Goal: Information Seeking & Learning: Learn about a topic

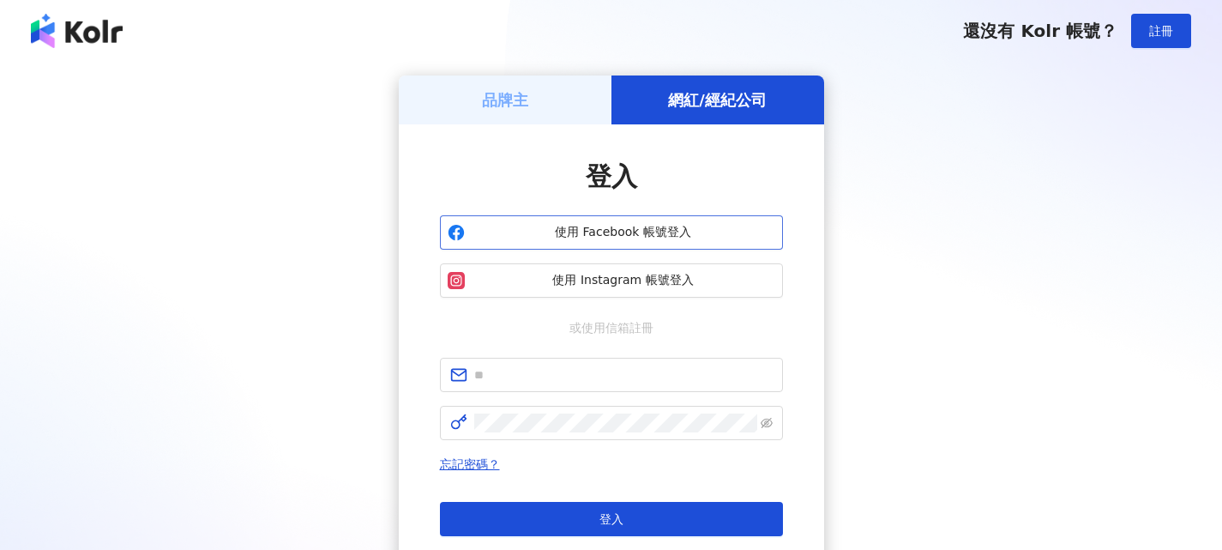
click at [641, 236] on span "使用 Facebook 帳號登入" at bounding box center [624, 232] width 304 height 17
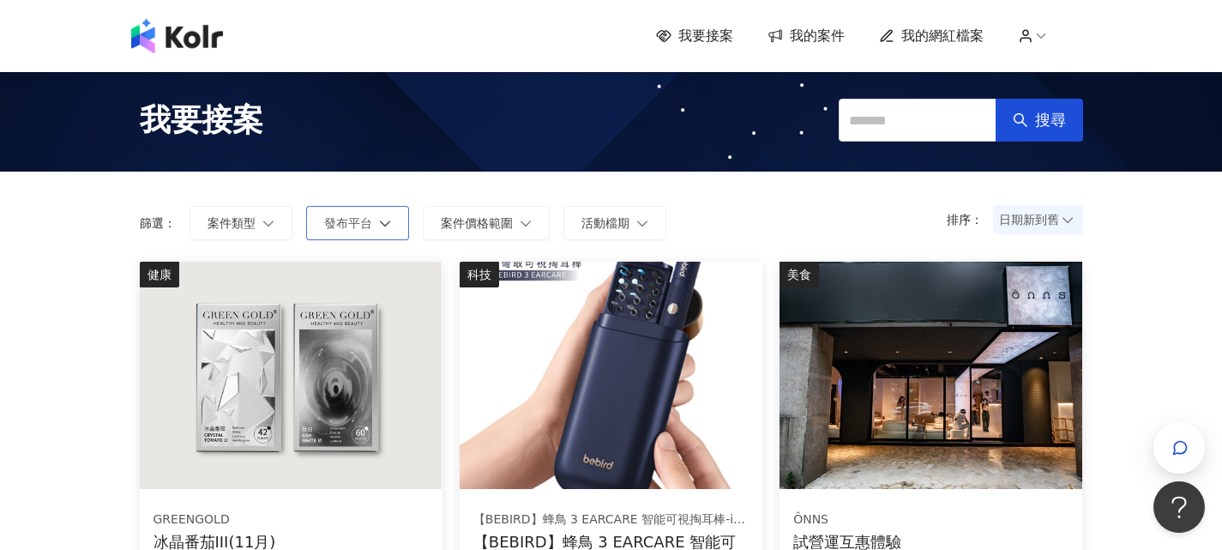
click at [384, 216] on button "發布平台" at bounding box center [357, 223] width 103 height 34
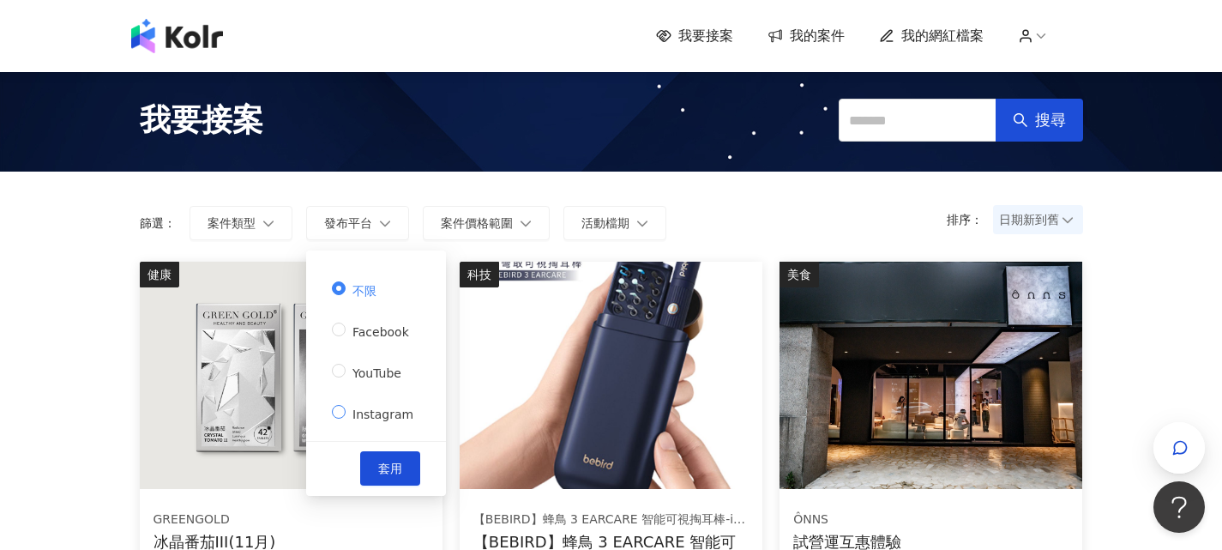
click at [375, 407] on span "Instagram" at bounding box center [383, 414] width 75 height 14
click at [386, 452] on button "套用" at bounding box center [390, 468] width 60 height 34
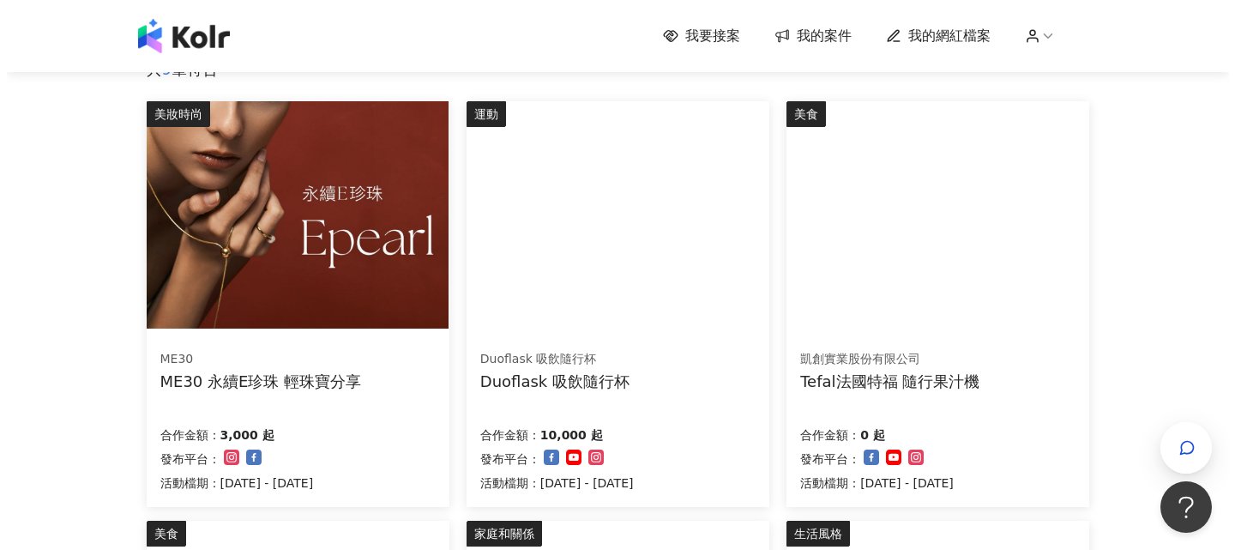
scroll to position [172, 0]
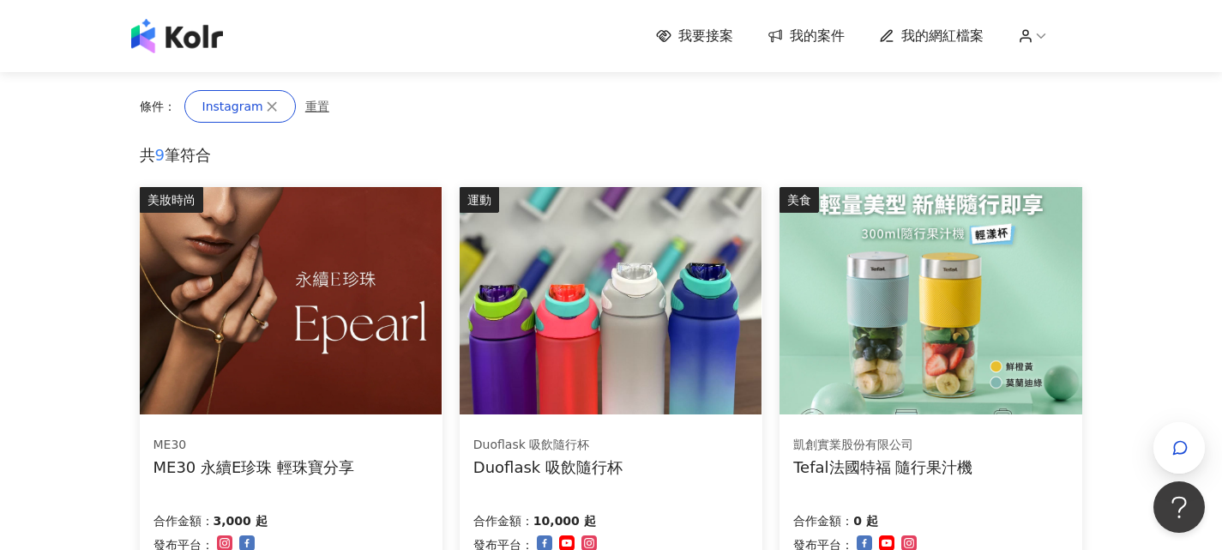
click at [348, 299] on img at bounding box center [291, 300] width 302 height 227
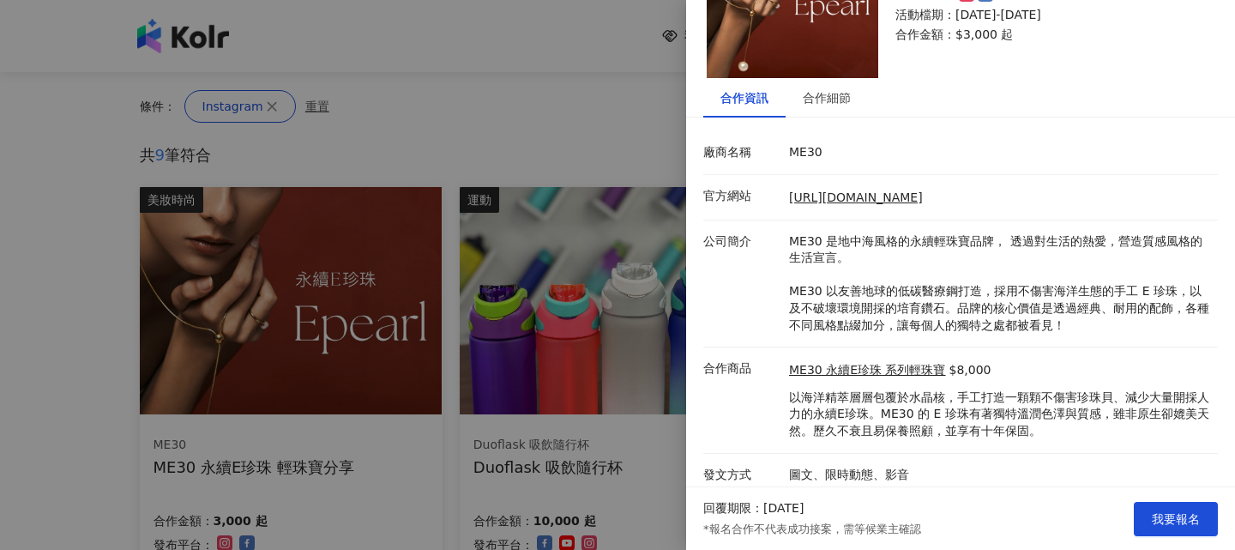
scroll to position [122, 0]
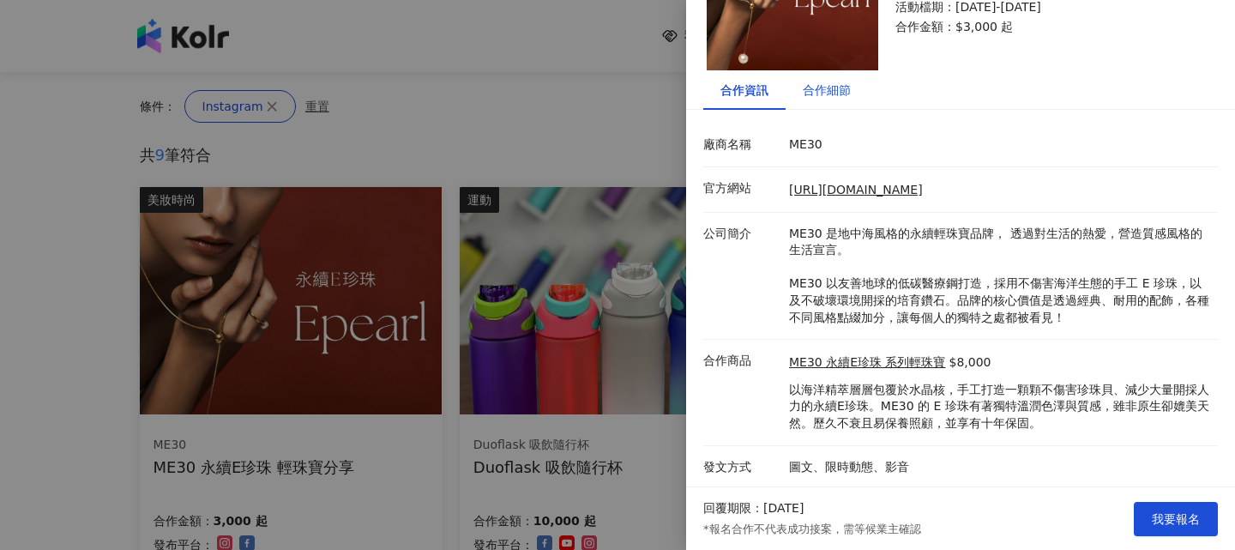
click at [811, 94] on div "合作細節" at bounding box center [827, 90] width 48 height 19
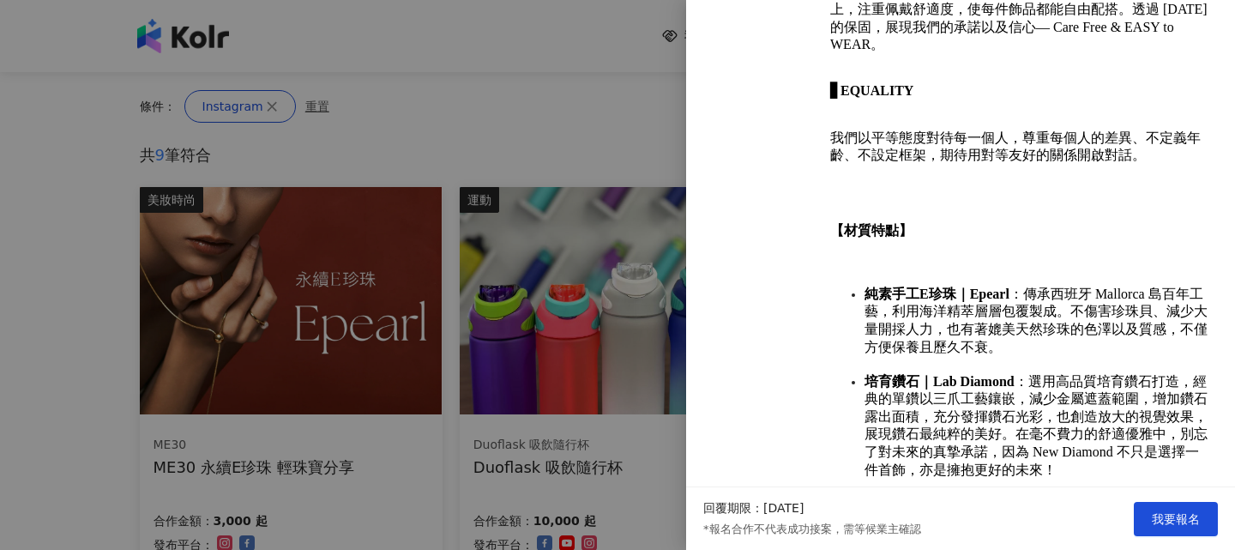
scroll to position [1478, 0]
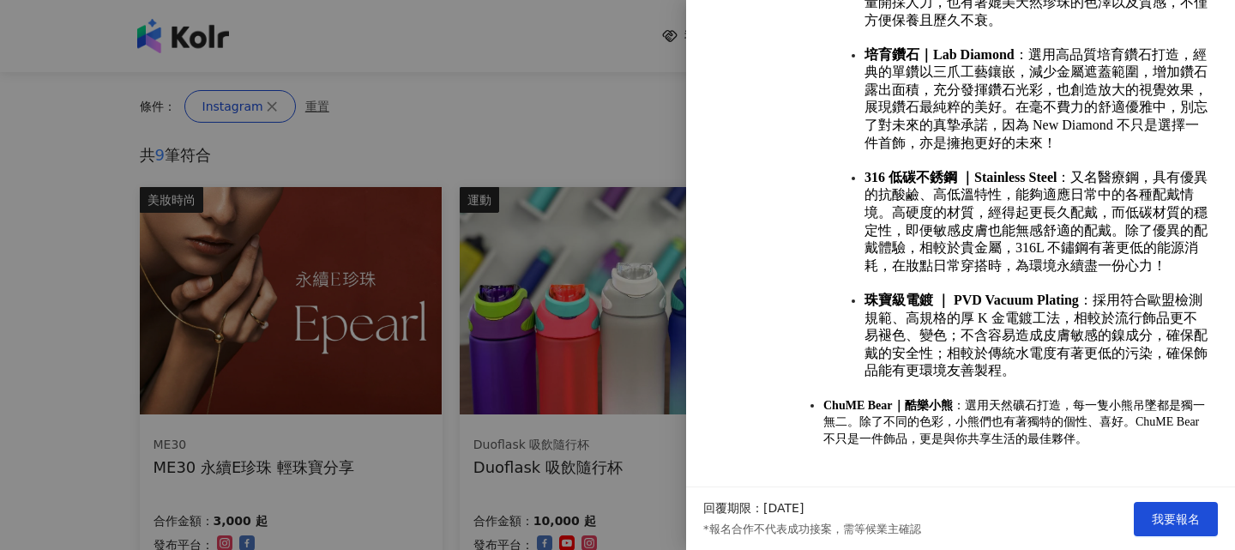
click at [510, 138] on div at bounding box center [617, 275] width 1235 height 550
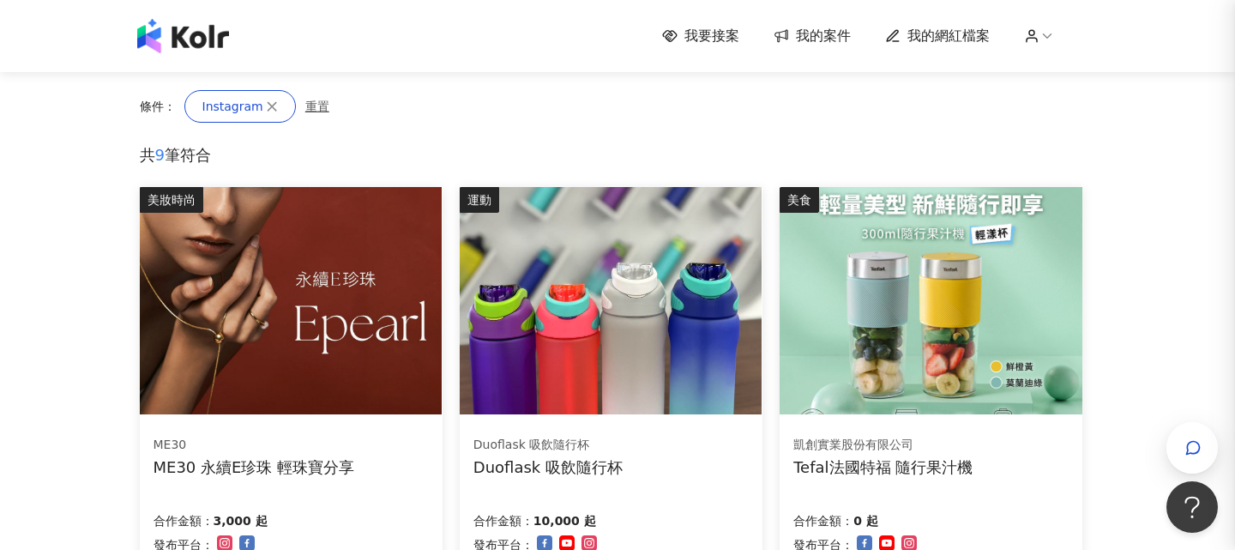
scroll to position [0, 0]
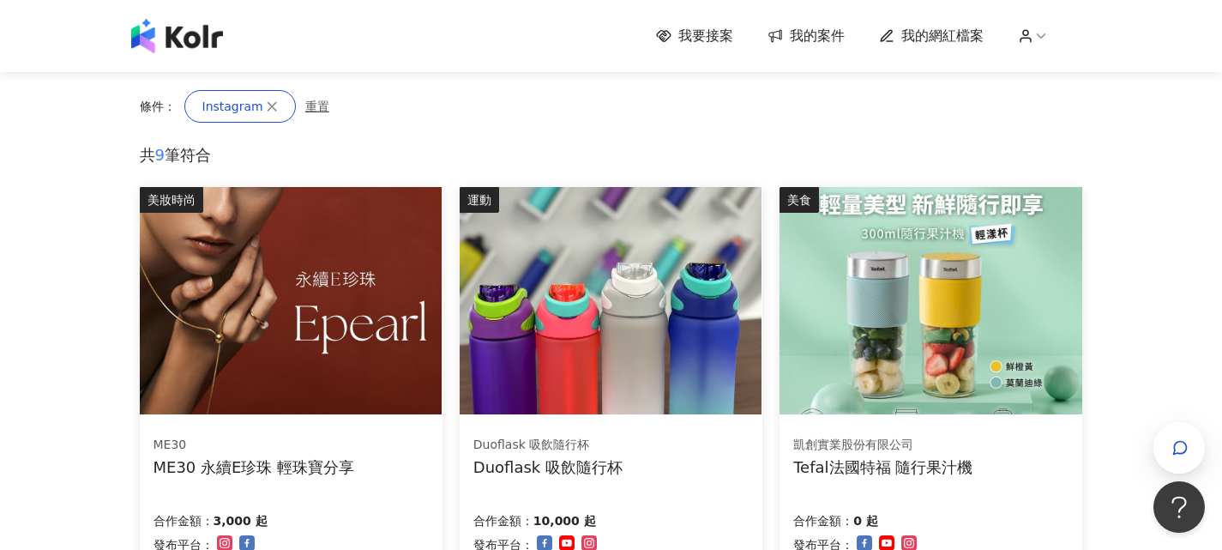
click at [600, 335] on img at bounding box center [611, 300] width 302 height 227
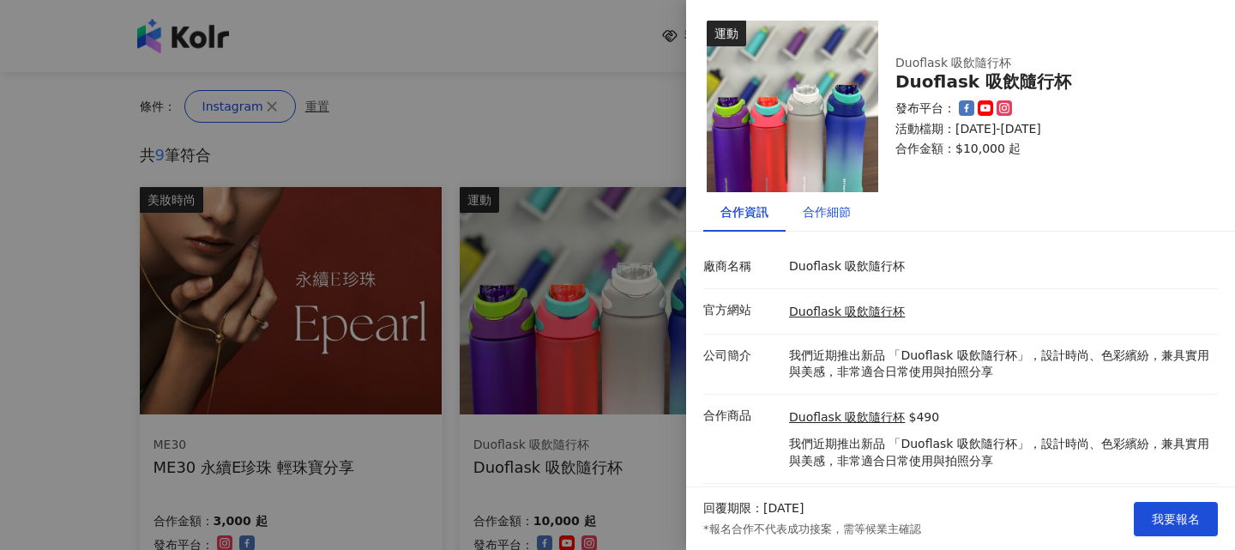
click at [829, 211] on div "合作細節" at bounding box center [827, 211] width 48 height 19
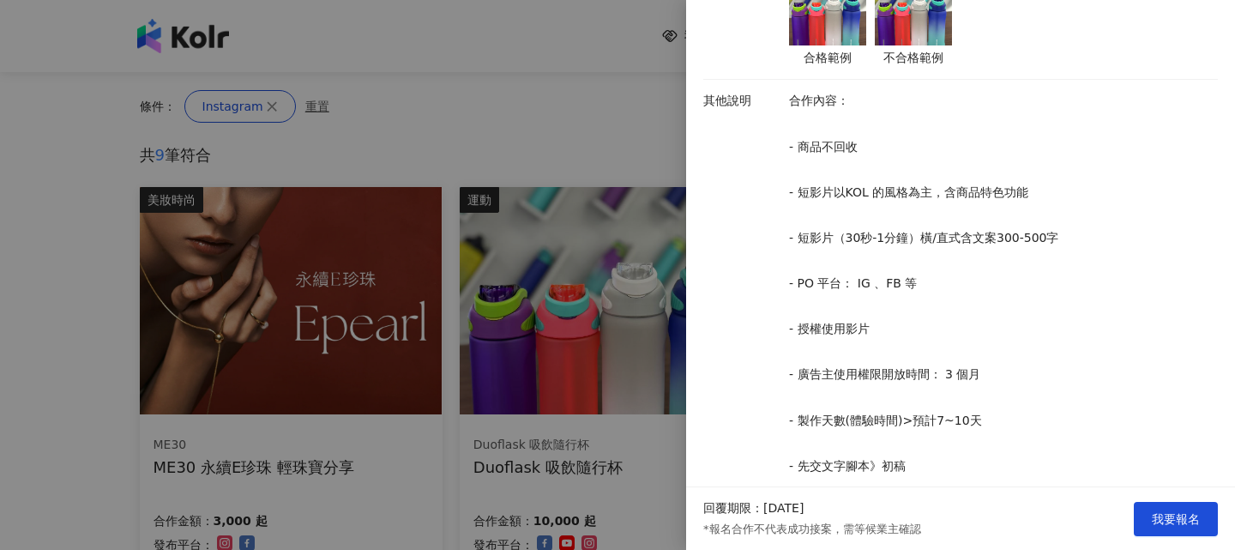
scroll to position [816, 0]
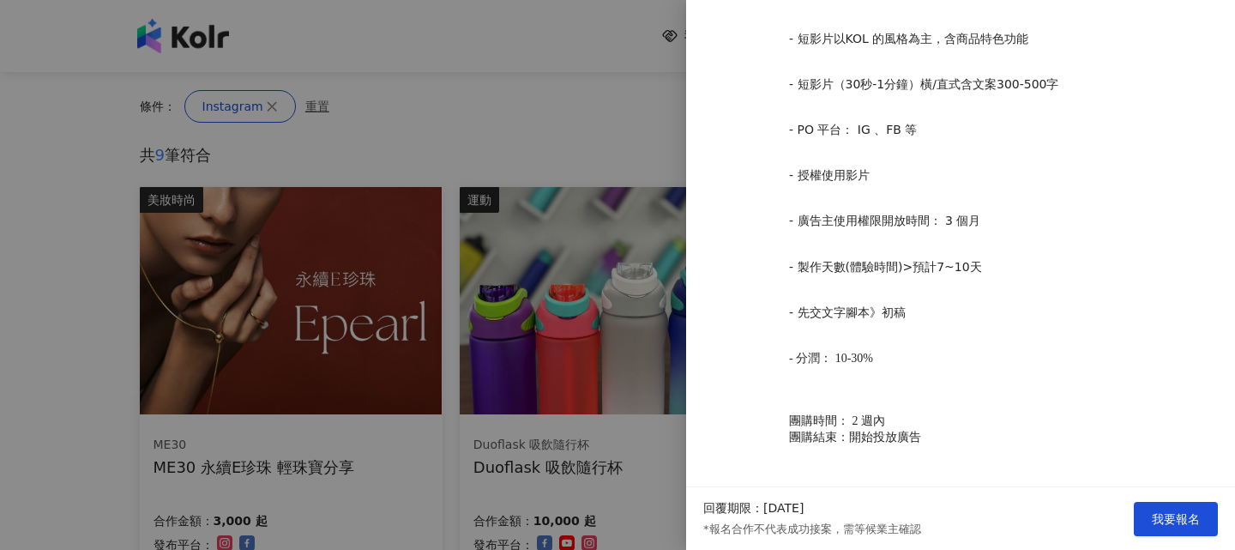
click at [590, 363] on div at bounding box center [617, 275] width 1235 height 550
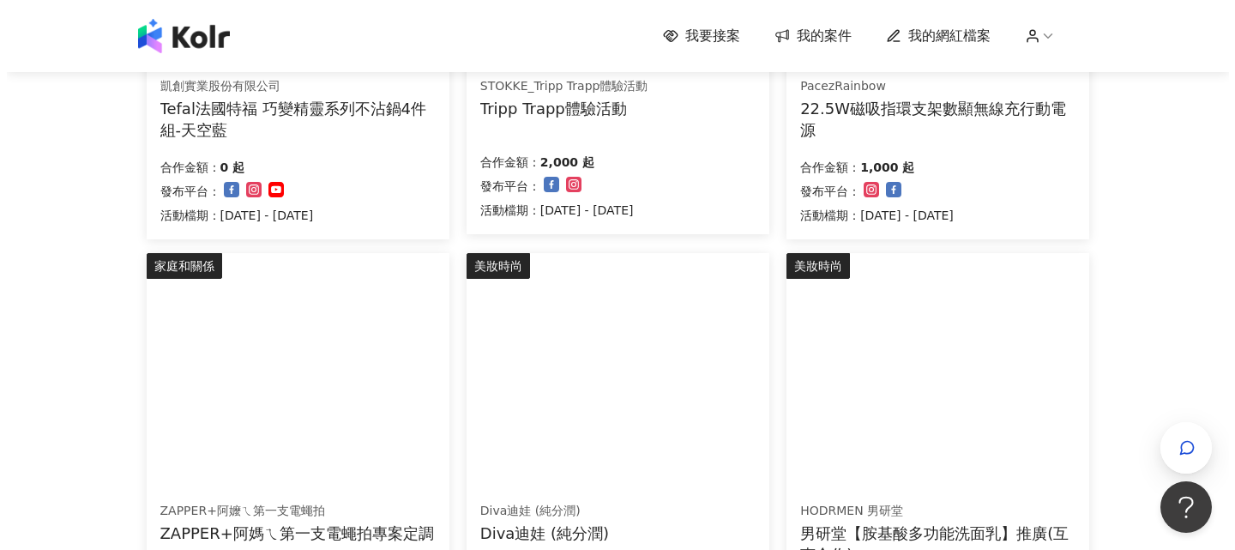
scroll to position [1115, 0]
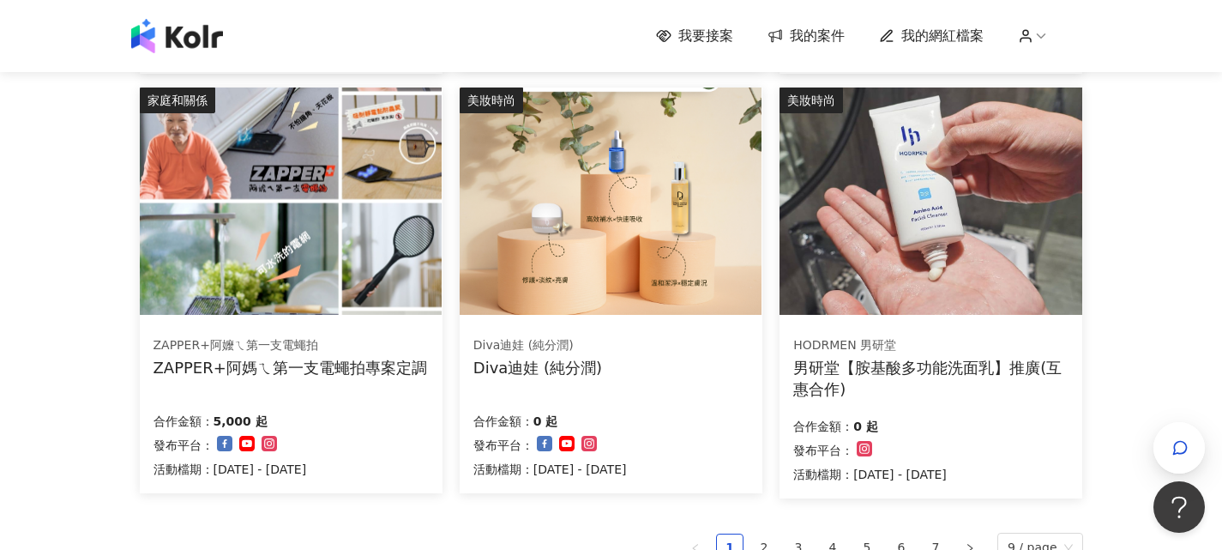
click at [323, 314] on img at bounding box center [291, 200] width 302 height 227
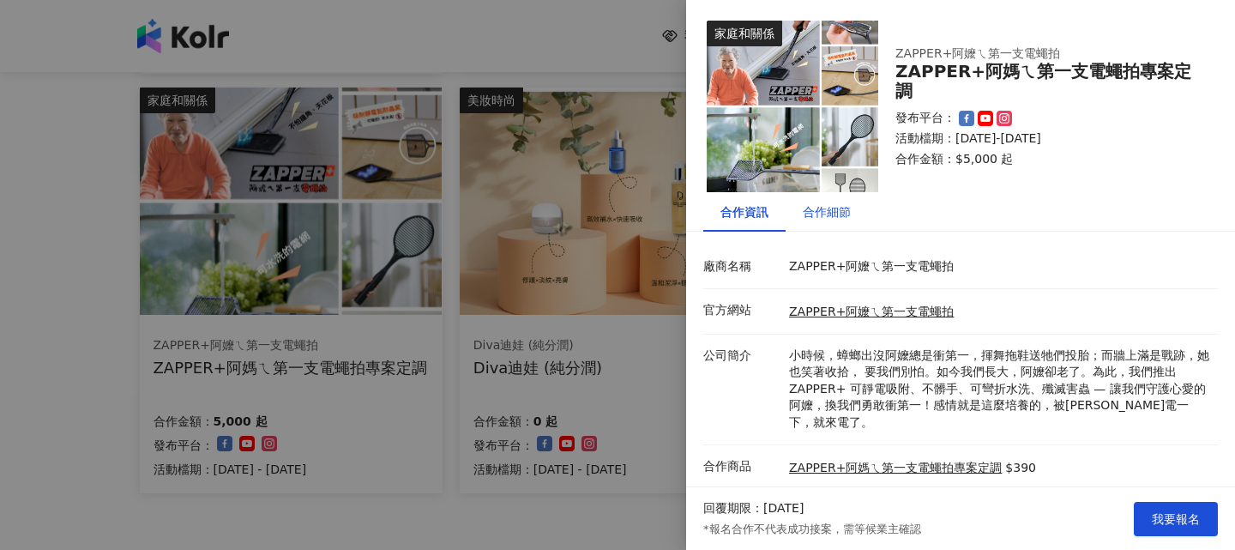
click at [841, 210] on div "合作細節" at bounding box center [827, 211] width 48 height 19
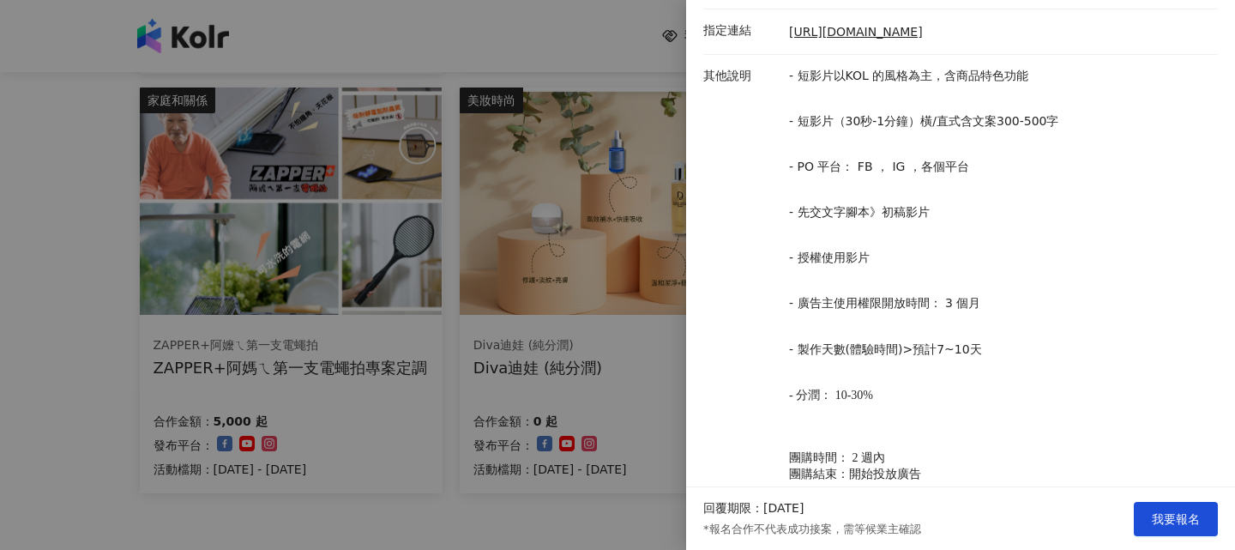
scroll to position [612, 0]
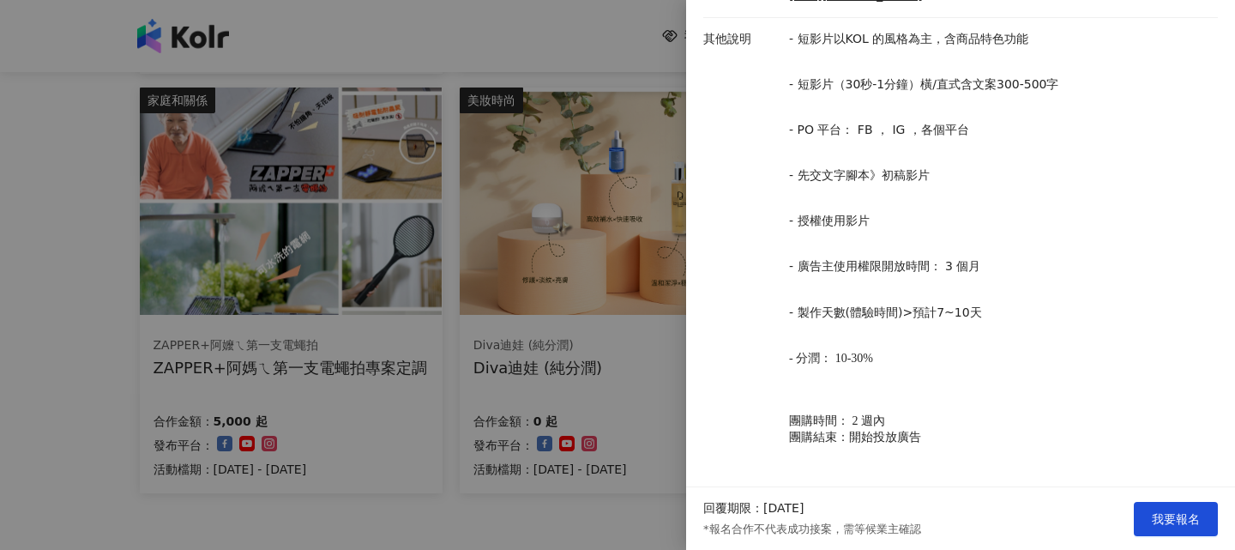
click at [523, 318] on div at bounding box center [617, 275] width 1235 height 550
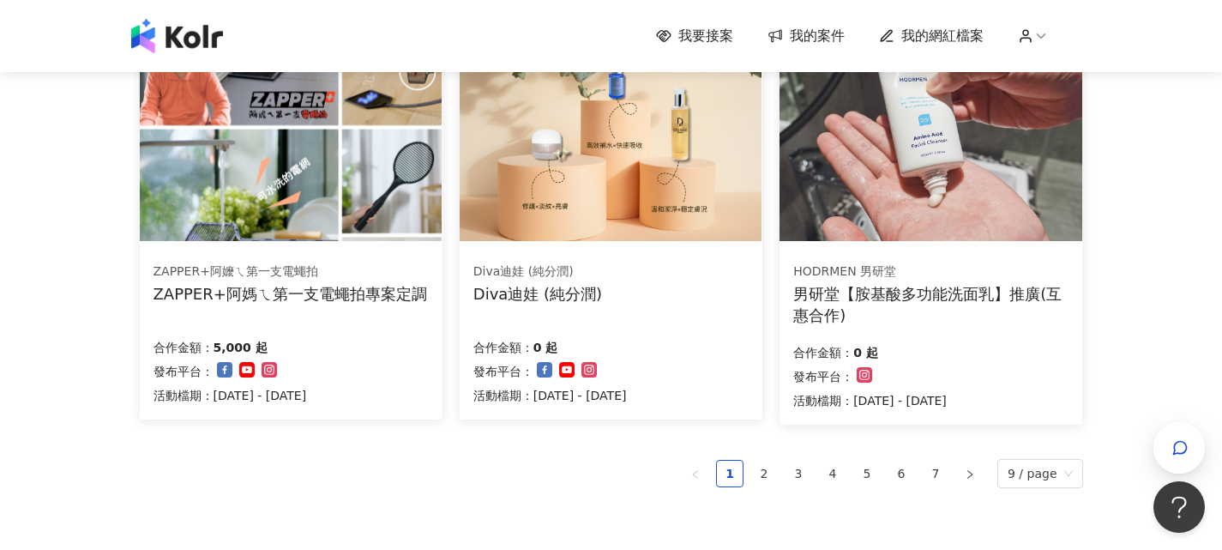
scroll to position [1287, 0]
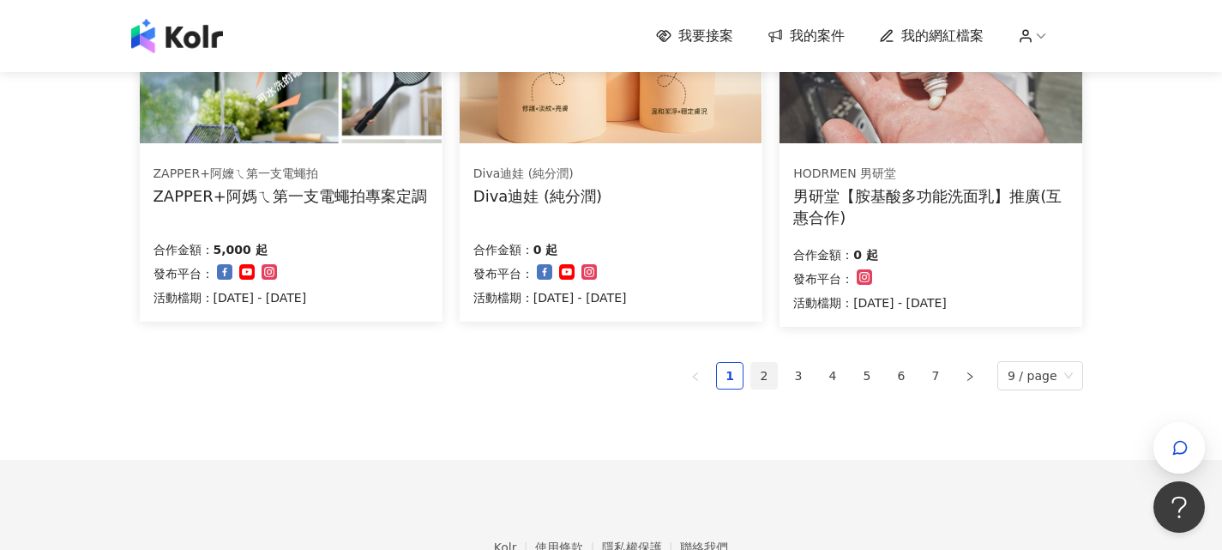
click at [764, 371] on link "2" at bounding box center [764, 376] width 26 height 26
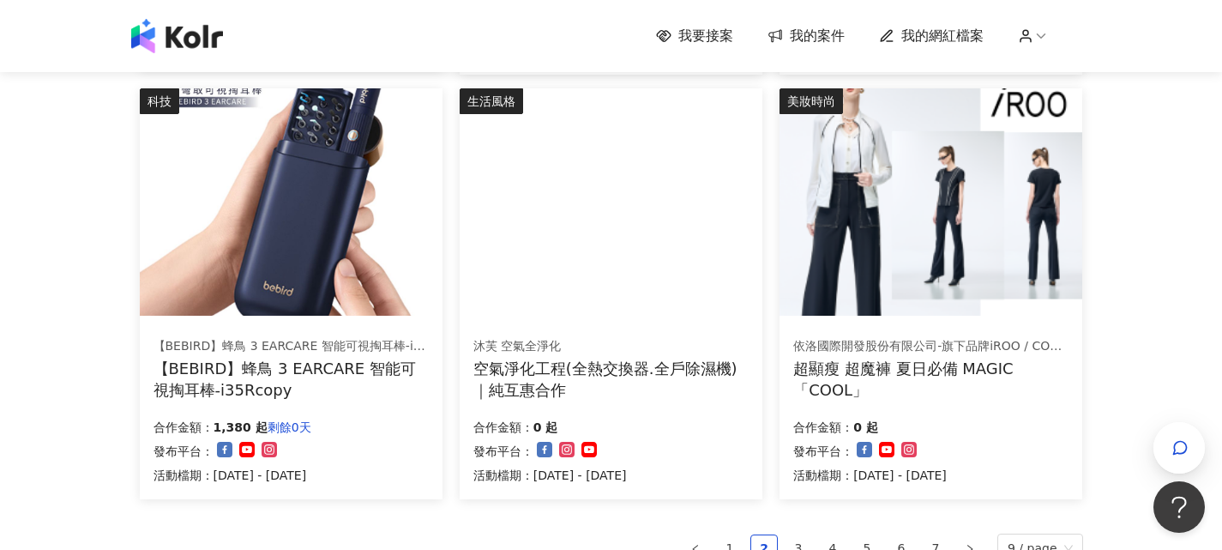
scroll to position [1377, 0]
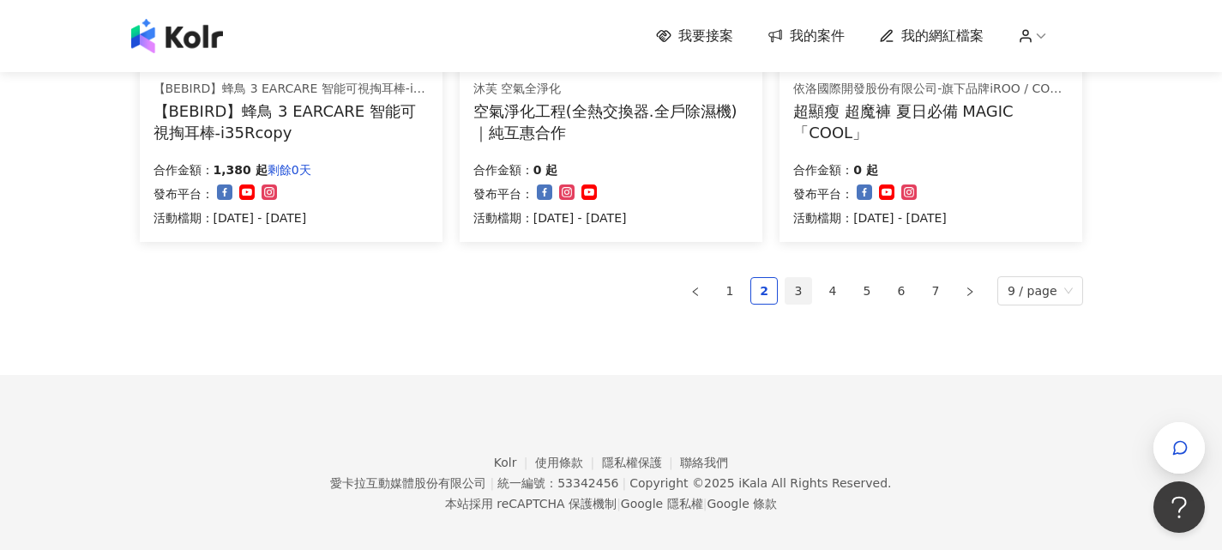
click at [805, 295] on link "3" at bounding box center [799, 291] width 26 height 26
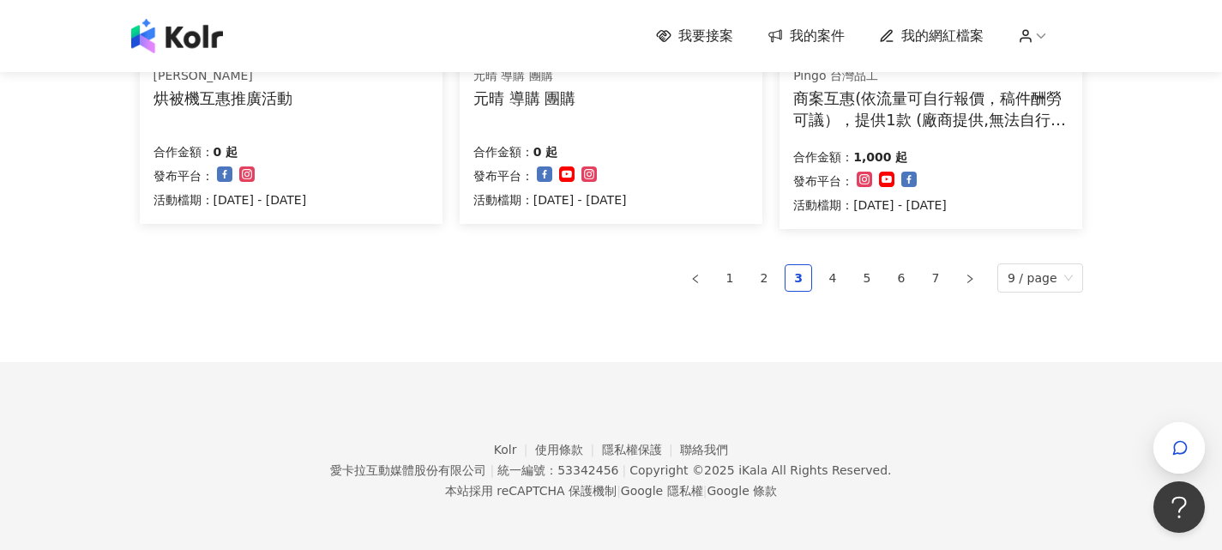
scroll to position [1390, 0]
click at [845, 280] on link "4" at bounding box center [833, 277] width 26 height 26
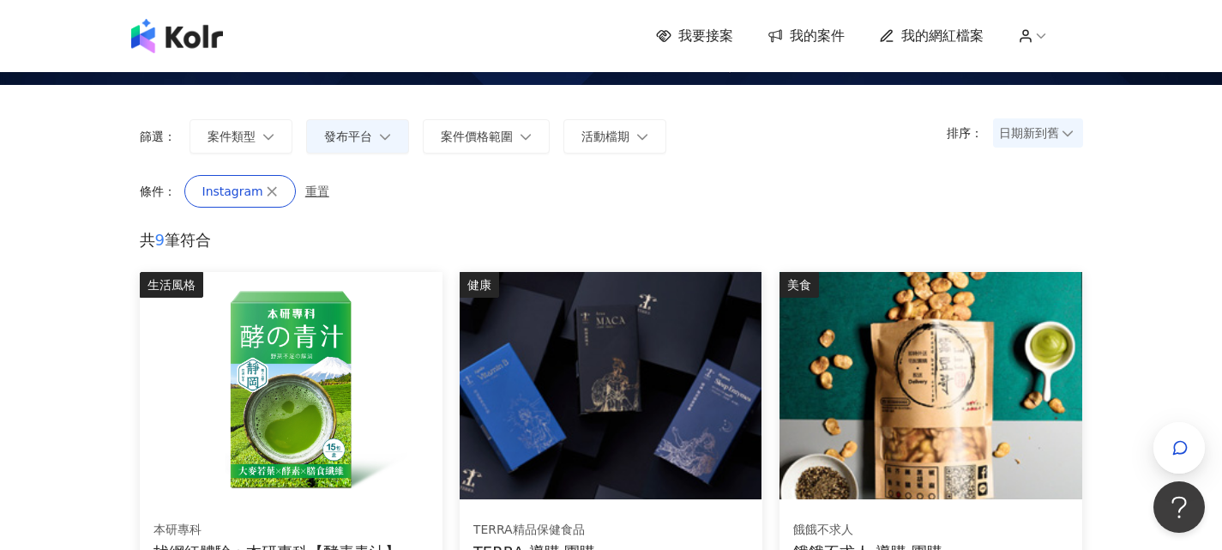
scroll to position [4, 0]
